Goal: Task Accomplishment & Management: Manage account settings

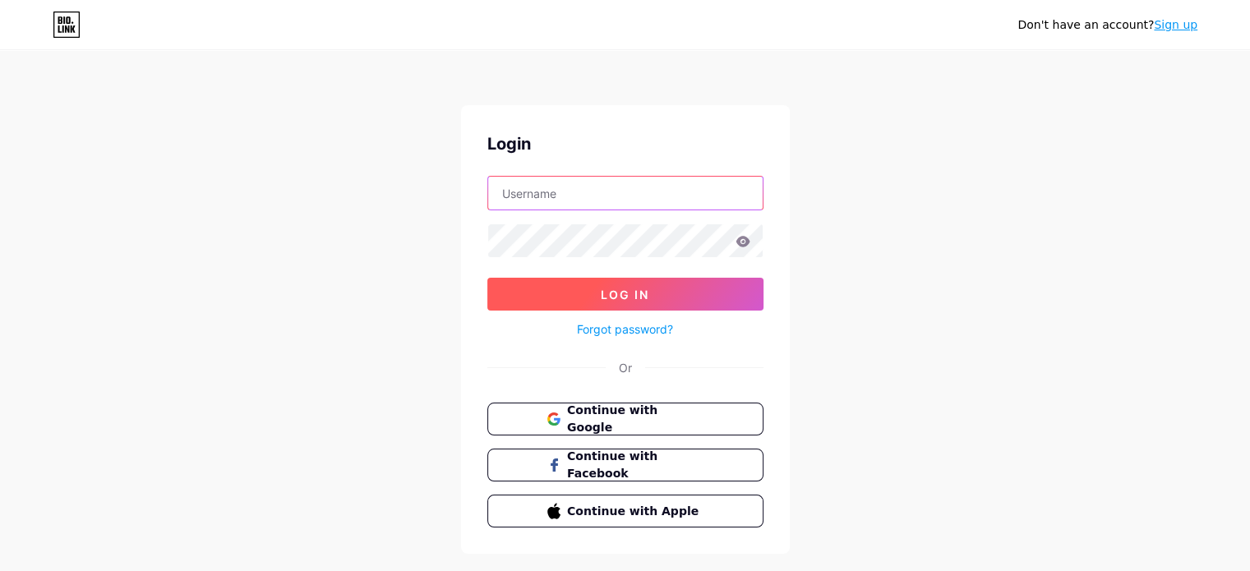
type input "[EMAIL_ADDRESS][DOMAIN_NAME]"
click at [625, 291] on span "Log In" at bounding box center [625, 295] width 48 height 14
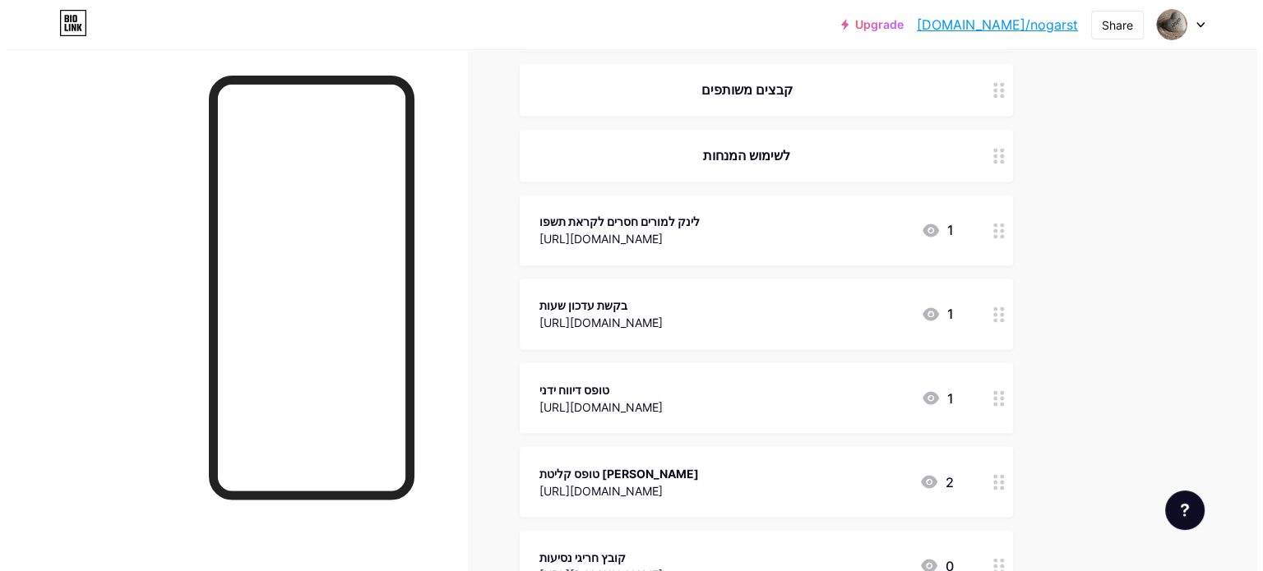
scroll to position [2877, 0]
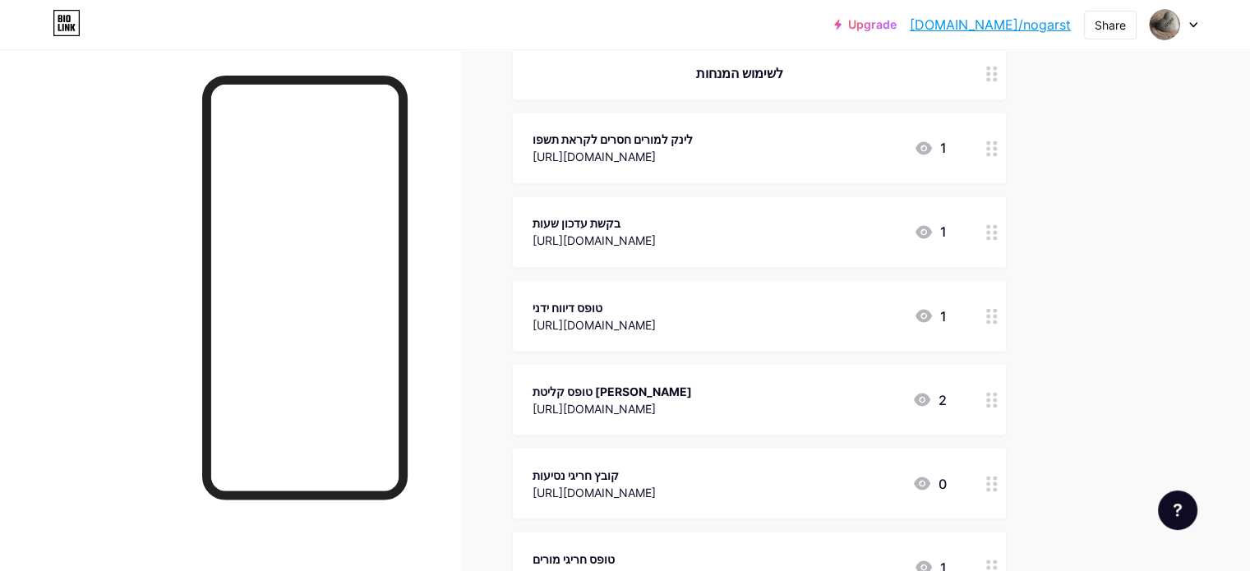
click at [991, 398] on circle at bounding box center [988, 400] width 4 height 4
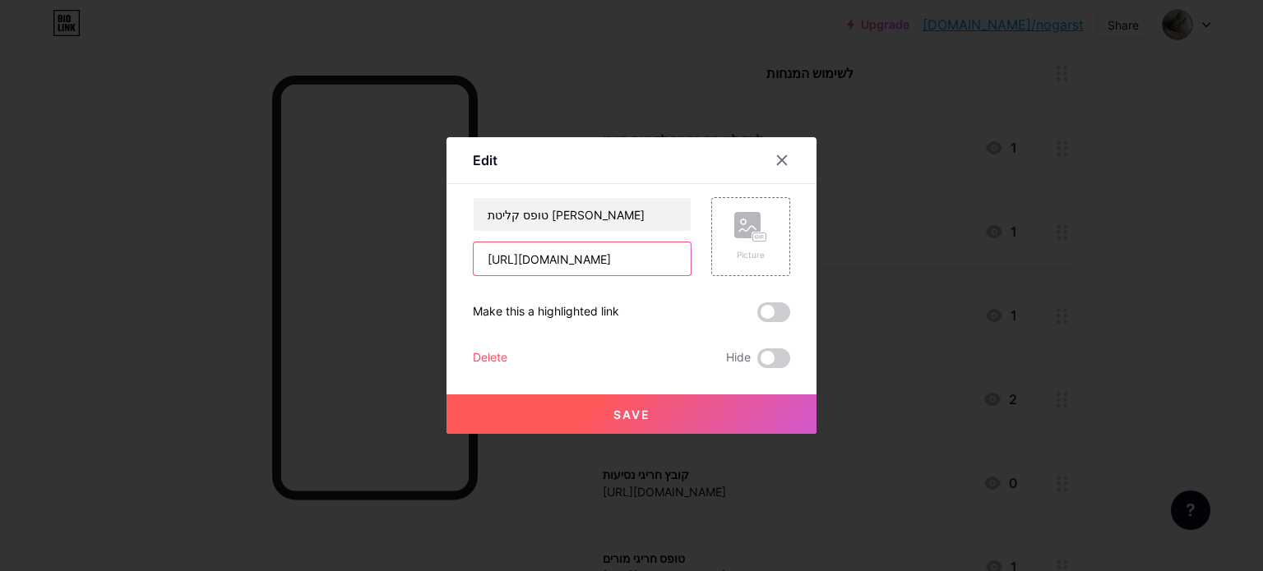
click at [663, 260] on input "[URL][DOMAIN_NAME]" at bounding box center [581, 258] width 217 height 33
paste input "[URL][DOMAIN_NAME]"
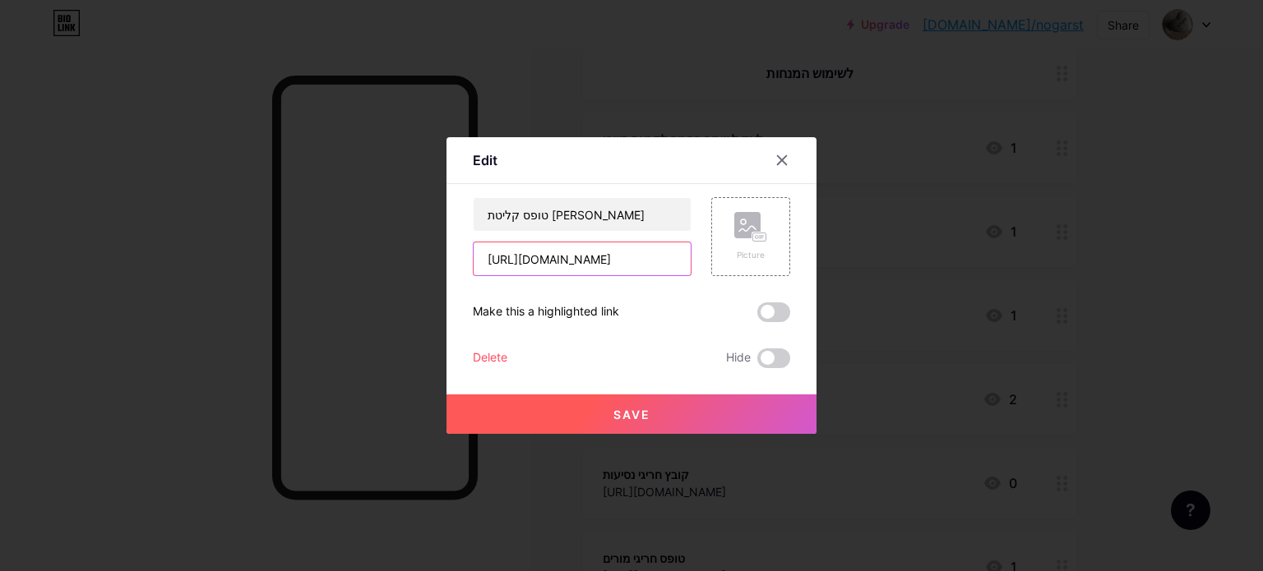
scroll to position [0, 631]
type input "[URL][DOMAIN_NAME]"
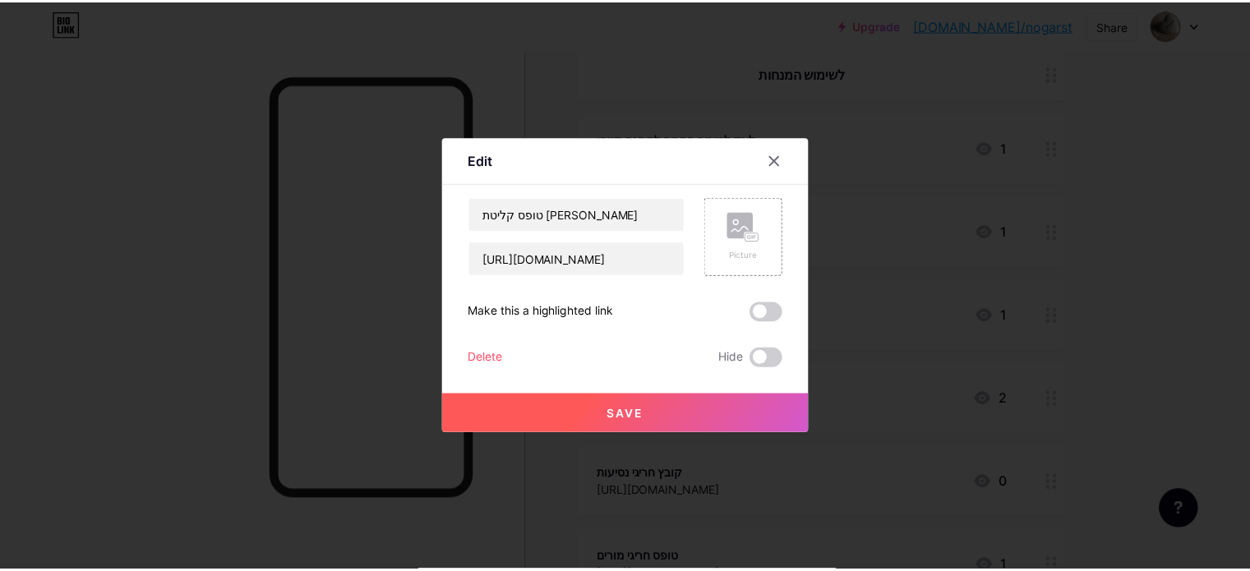
scroll to position [0, 0]
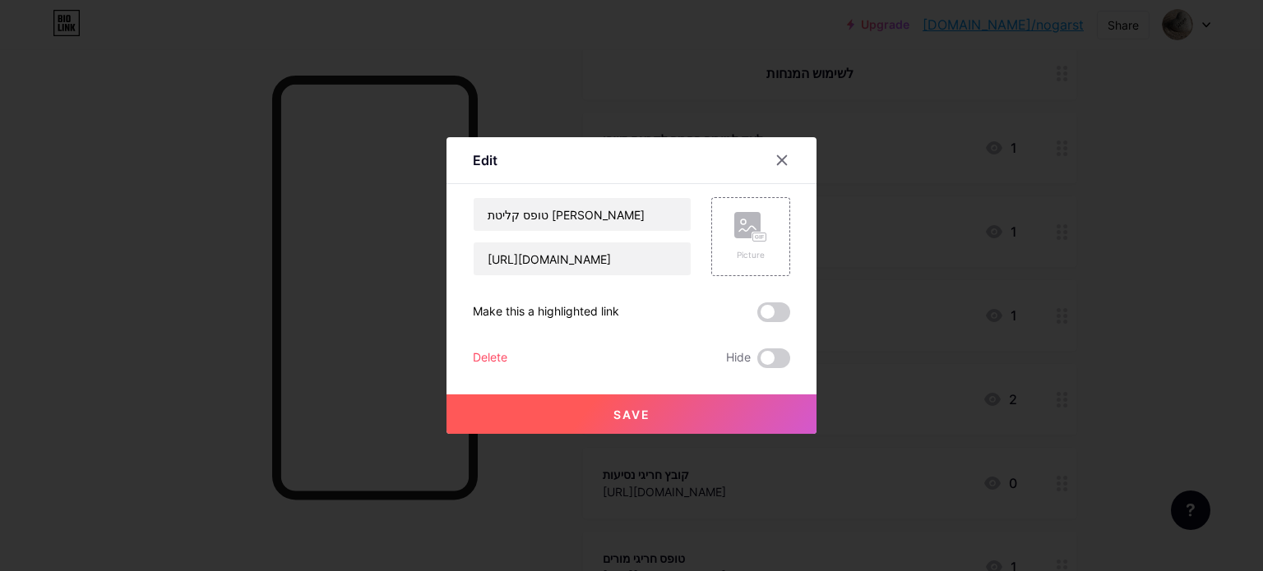
click at [630, 420] on span "Save" at bounding box center [631, 415] width 37 height 14
